Goal: Obtain resource: Obtain resource

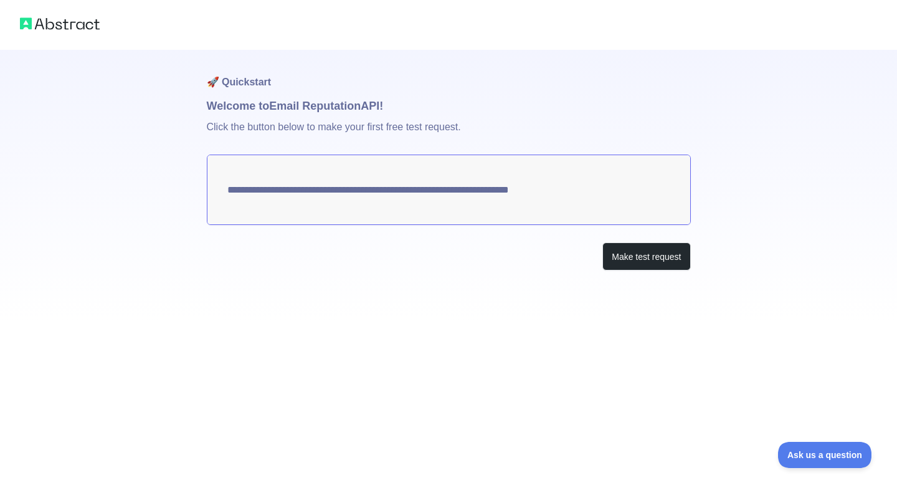
click at [527, 216] on textarea "**********" at bounding box center [449, 190] width 484 height 70
click at [631, 257] on button "Make test request" at bounding box center [646, 256] width 88 height 28
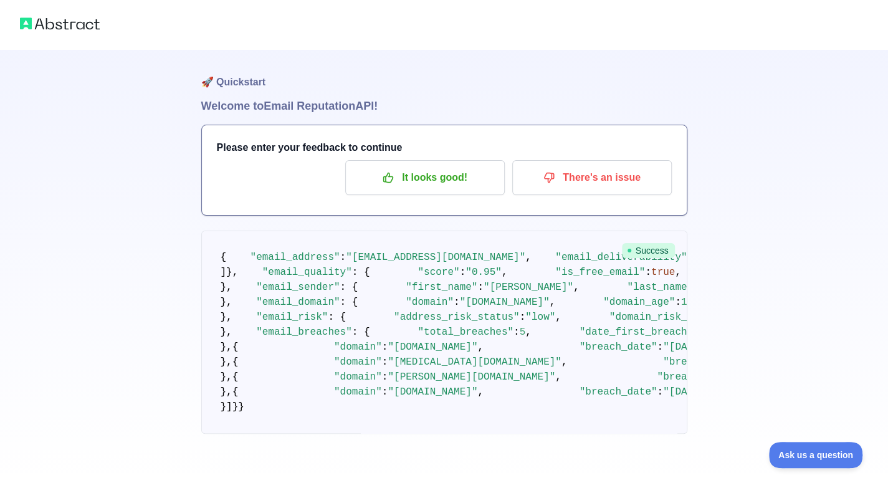
click at [643, 246] on span "Success" at bounding box center [648, 250] width 53 height 15
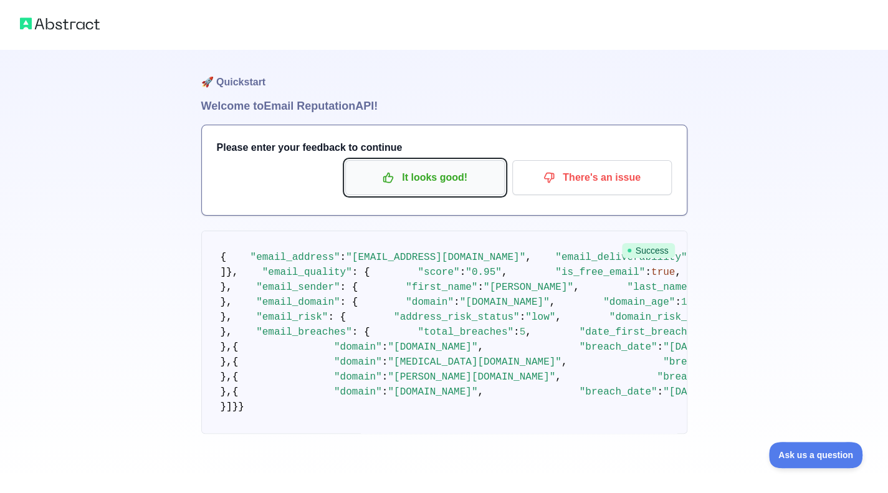
click at [453, 184] on p "It looks good!" at bounding box center [425, 177] width 141 height 21
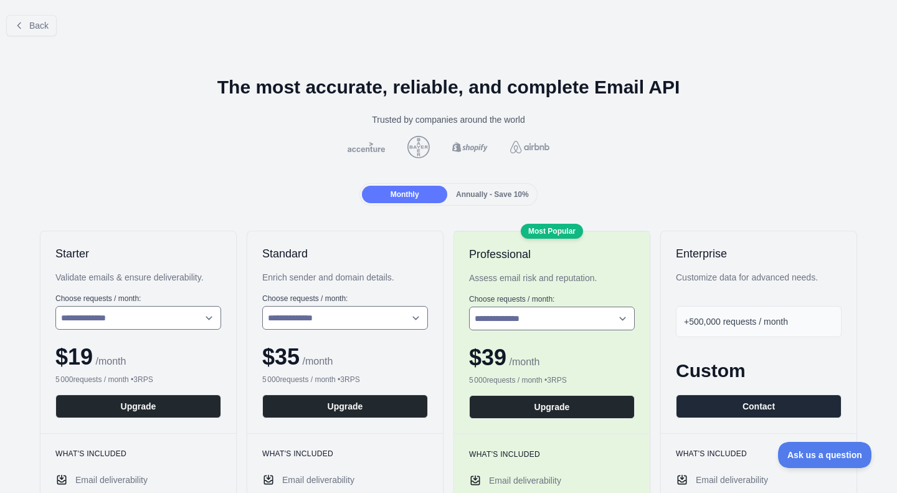
click at [471, 188] on div "Annually - Save 10%" at bounding box center [492, 194] width 85 height 17
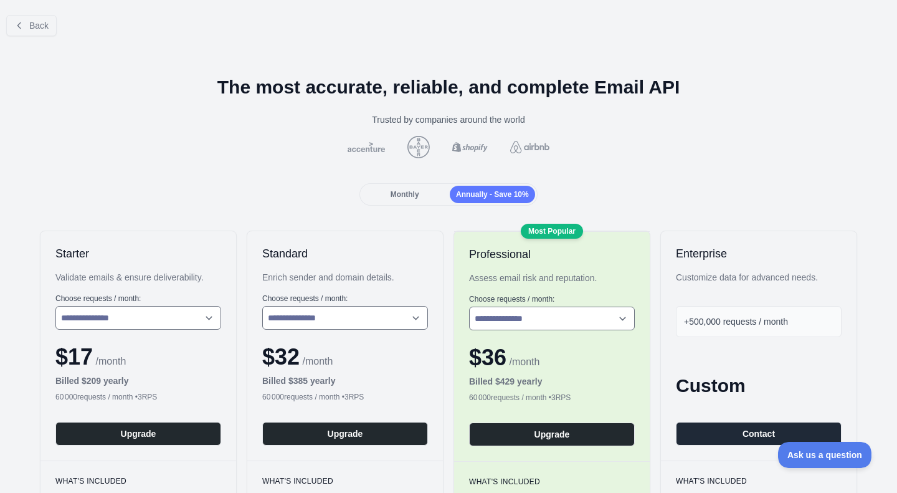
click at [422, 186] on div "Monthly" at bounding box center [404, 194] width 85 height 17
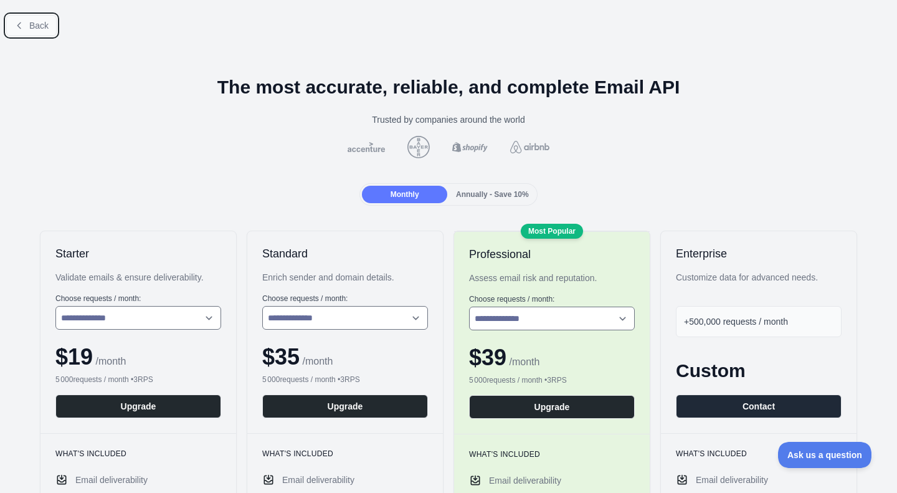
click at [15, 31] on button "Back" at bounding box center [31, 25] width 50 height 21
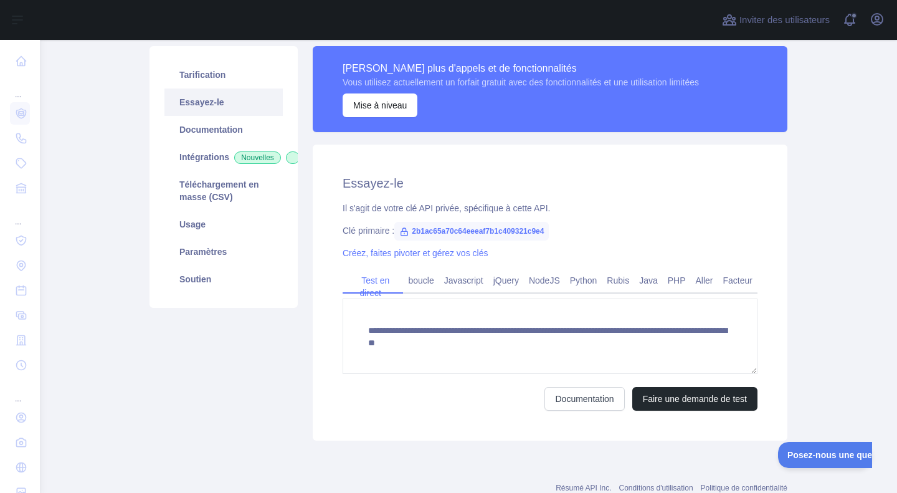
scroll to position [87, 0]
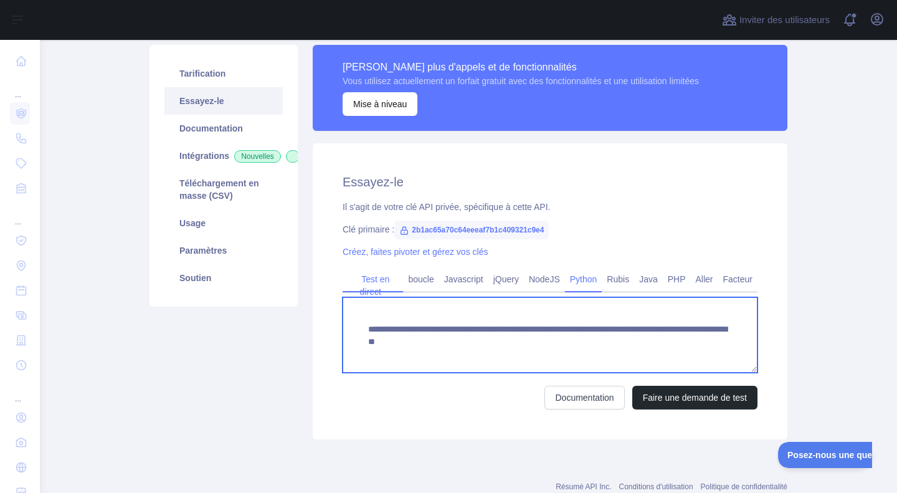
drag, startPoint x: 660, startPoint y: 304, endPoint x: 592, endPoint y: 281, distance: 71.7
click at [592, 281] on div "**********" at bounding box center [550, 338] width 415 height 141
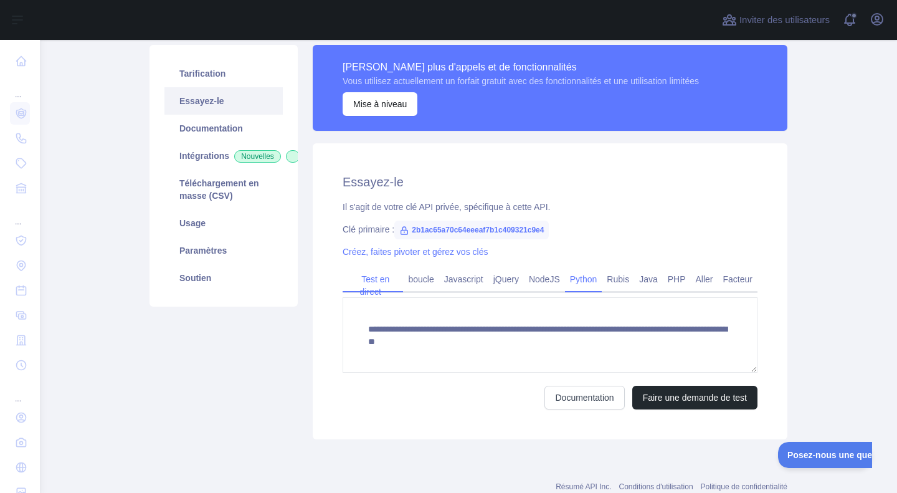
click at [592, 281] on font "Python" at bounding box center [583, 279] width 27 height 10
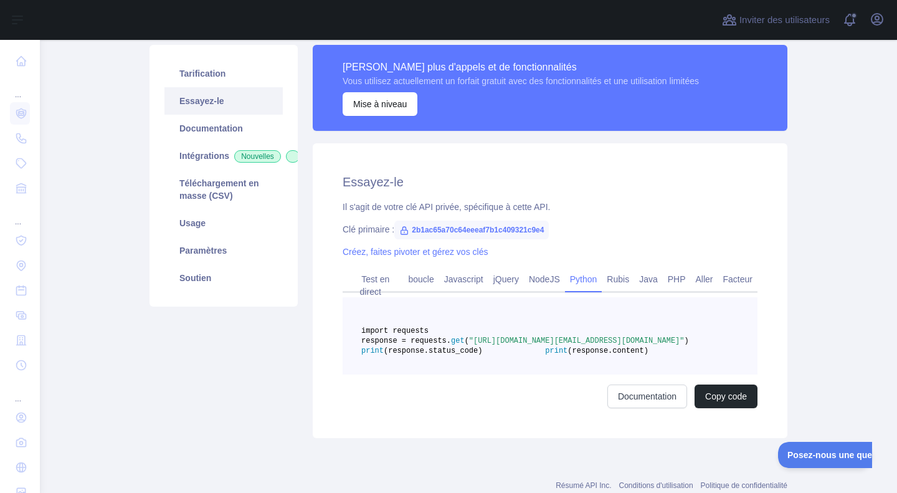
click at [592, 281] on font "Python" at bounding box center [583, 279] width 27 height 10
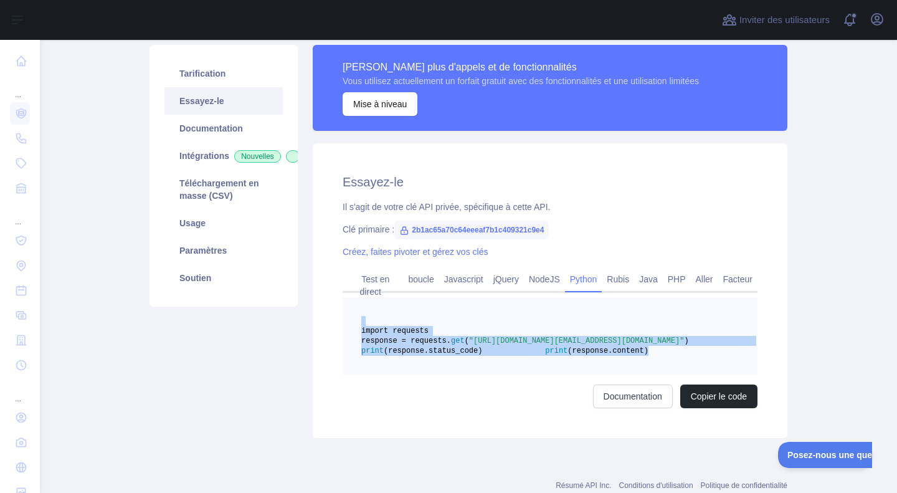
drag, startPoint x: 521, startPoint y: 377, endPoint x: 378, endPoint y: 323, distance: 153.8
click at [378, 323] on pre "import requests response = requests. get ( "[URL][DOMAIN_NAME][EMAIL_ADDRESS][D…" at bounding box center [550, 335] width 415 height 77
copy code "import requests response = requests. get ( "[URL][DOMAIN_NAME][EMAIL_ADDRESS][D…"
